Goal: Transaction & Acquisition: Book appointment/travel/reservation

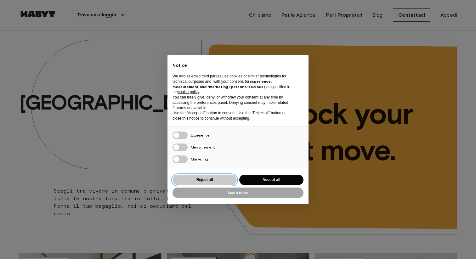
click at [203, 182] on button "Reject all" at bounding box center [204, 180] width 64 height 10
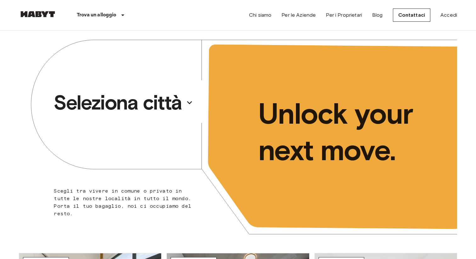
click at [143, 101] on p "Seleziona città" at bounding box center [118, 102] width 128 height 25
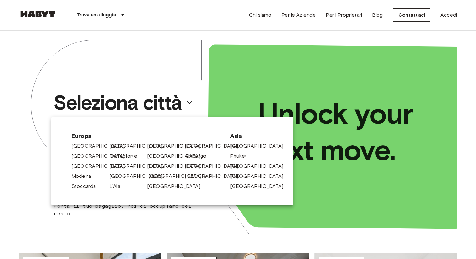
click at [155, 177] on link "[GEOGRAPHIC_DATA]" at bounding box center [178, 176] width 60 height 8
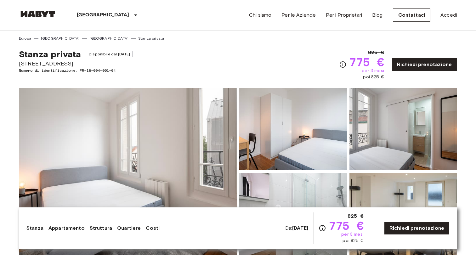
click at [160, 153] on img at bounding box center [128, 171] width 218 height 167
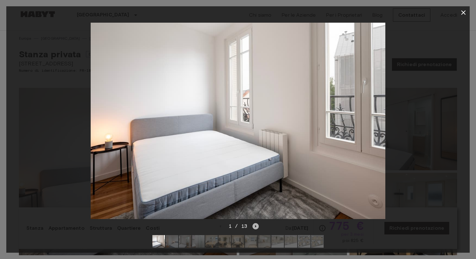
click at [252, 226] on icon "Next image" at bounding box center [255, 226] width 6 height 6
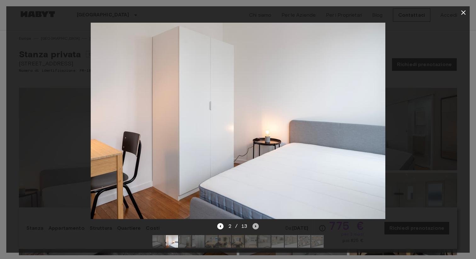
click at [252, 226] on icon "Next image" at bounding box center [255, 226] width 6 height 6
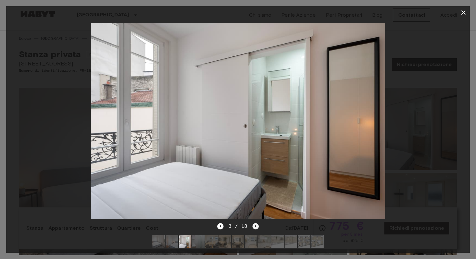
click at [252, 226] on icon "Next image" at bounding box center [255, 226] width 6 height 6
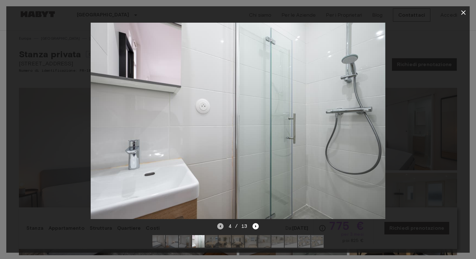
click at [223, 226] on icon "Previous image" at bounding box center [220, 226] width 6 height 6
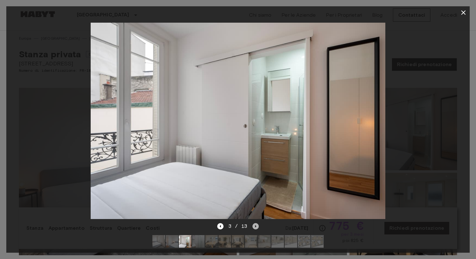
click at [257, 227] on icon "Next image" at bounding box center [255, 226] width 6 height 6
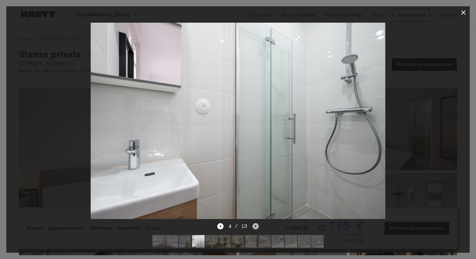
click at [257, 227] on icon "Next image" at bounding box center [255, 226] width 6 height 6
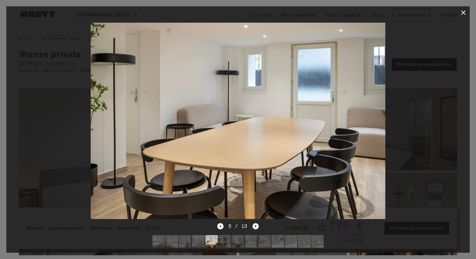
click at [257, 227] on icon "Next image" at bounding box center [255, 226] width 6 height 6
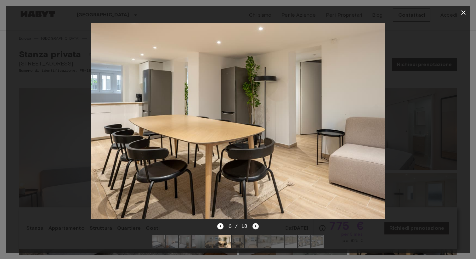
click at [257, 227] on icon "Next image" at bounding box center [255, 226] width 6 height 6
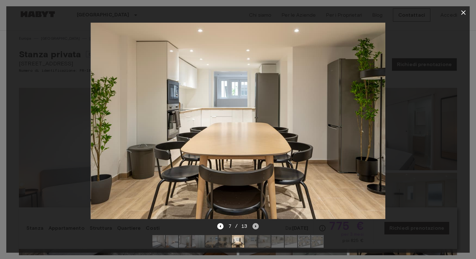
click at [257, 227] on icon "Next image" at bounding box center [255, 226] width 6 height 6
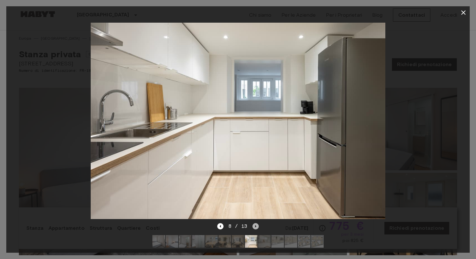
click at [257, 227] on icon "Next image" at bounding box center [255, 226] width 6 height 6
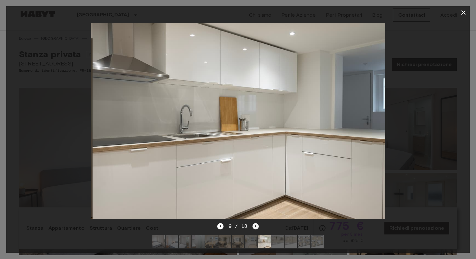
click at [257, 227] on icon "Next image" at bounding box center [255, 226] width 6 height 6
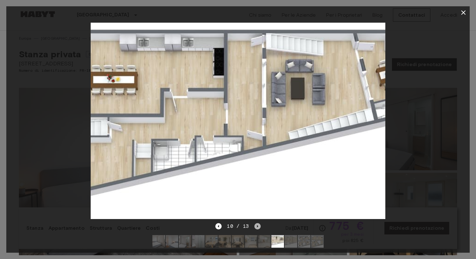
click at [257, 227] on icon "Next image" at bounding box center [257, 226] width 1 height 3
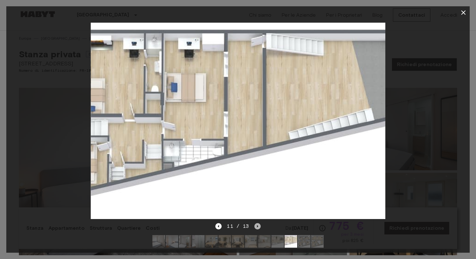
click at [257, 227] on icon "Next image" at bounding box center [257, 226] width 1 height 3
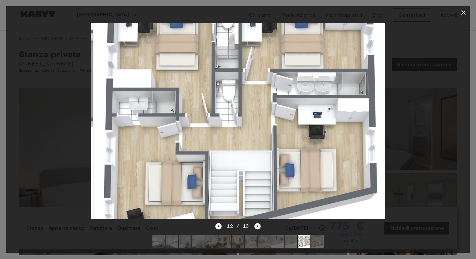
click at [257, 227] on icon "Next image" at bounding box center [257, 226] width 1 height 3
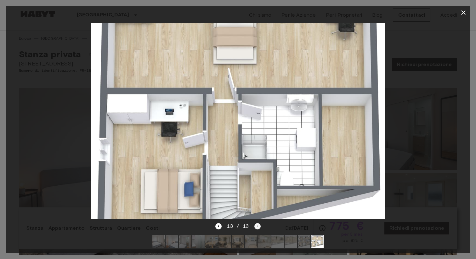
click at [257, 227] on div "13 / 13" at bounding box center [237, 227] width 45 height 8
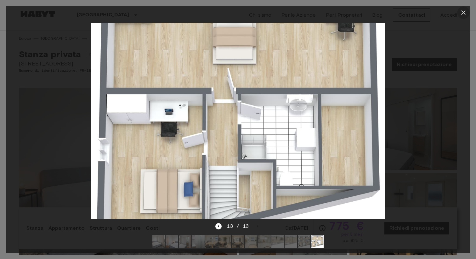
click at [463, 14] on icon "button" at bounding box center [464, 13] width 8 height 8
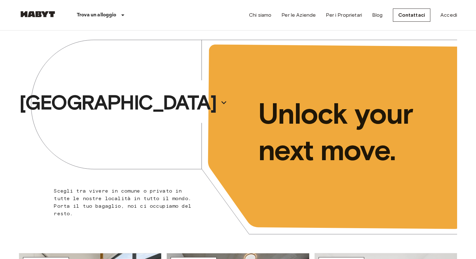
click at [212, 71] on div "[GEOGRAPHIC_DATA]" at bounding box center [128, 103] width 219 height 144
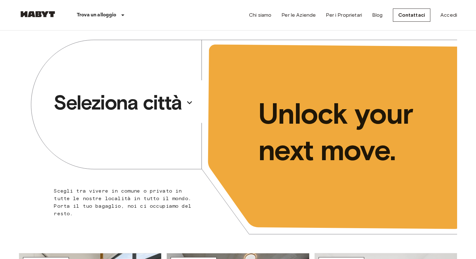
click at [127, 93] on p "Seleziona città" at bounding box center [118, 102] width 128 height 25
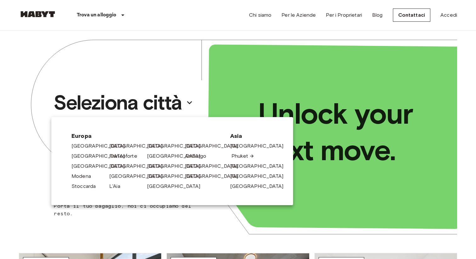
click at [238, 156] on link "Phuket" at bounding box center [242, 156] width 23 height 8
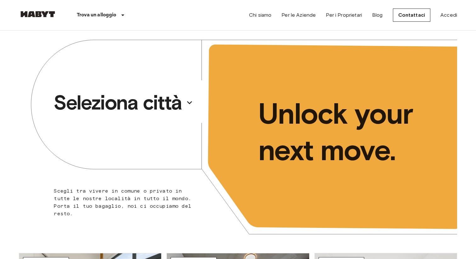
click at [76, 103] on p "Seleziona città" at bounding box center [118, 102] width 128 height 25
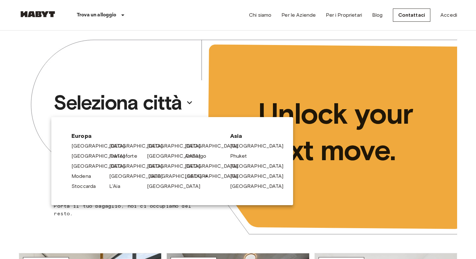
click at [150, 176] on link "[GEOGRAPHIC_DATA]" at bounding box center [178, 176] width 60 height 8
